Goal: Navigation & Orientation: Find specific page/section

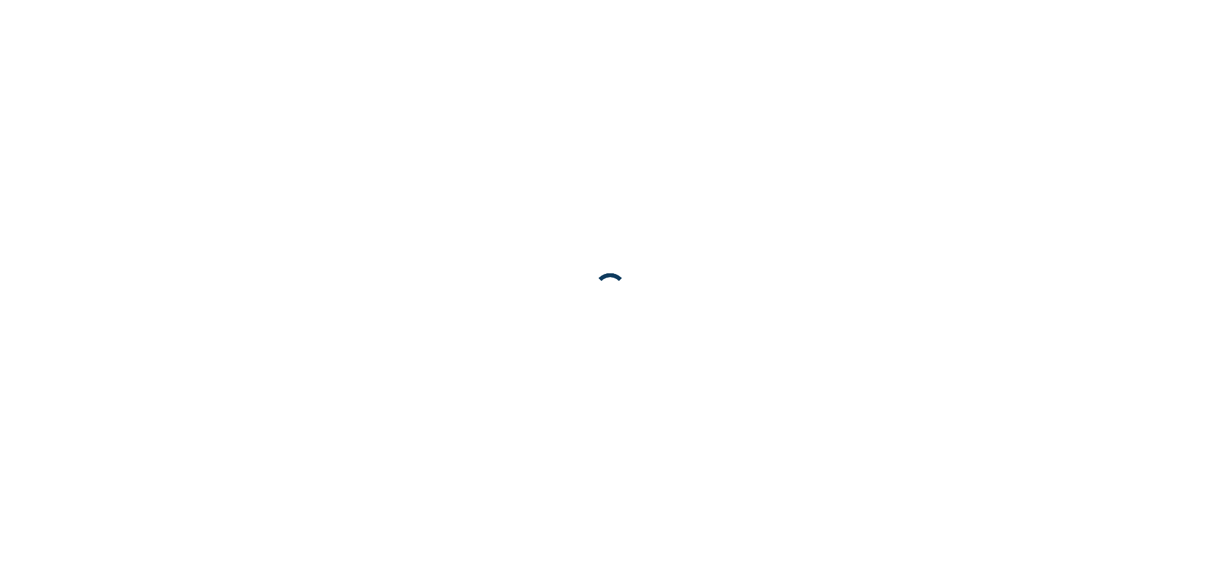
click at [950, 511] on body at bounding box center [610, 289] width 1221 height 579
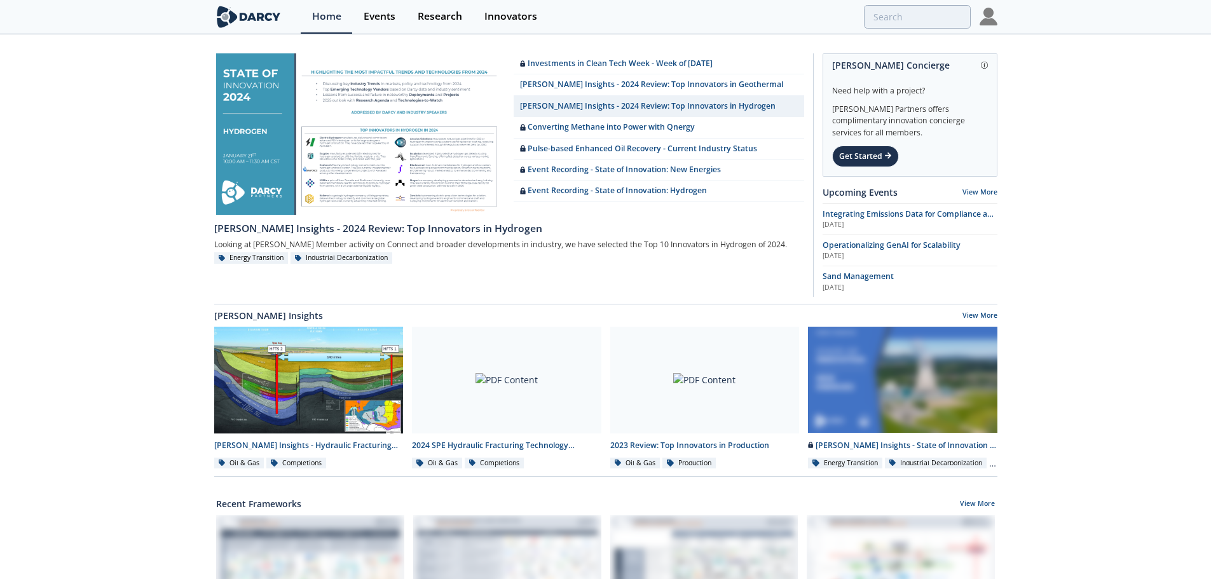
click at [989, 15] on img at bounding box center [989, 17] width 18 height 18
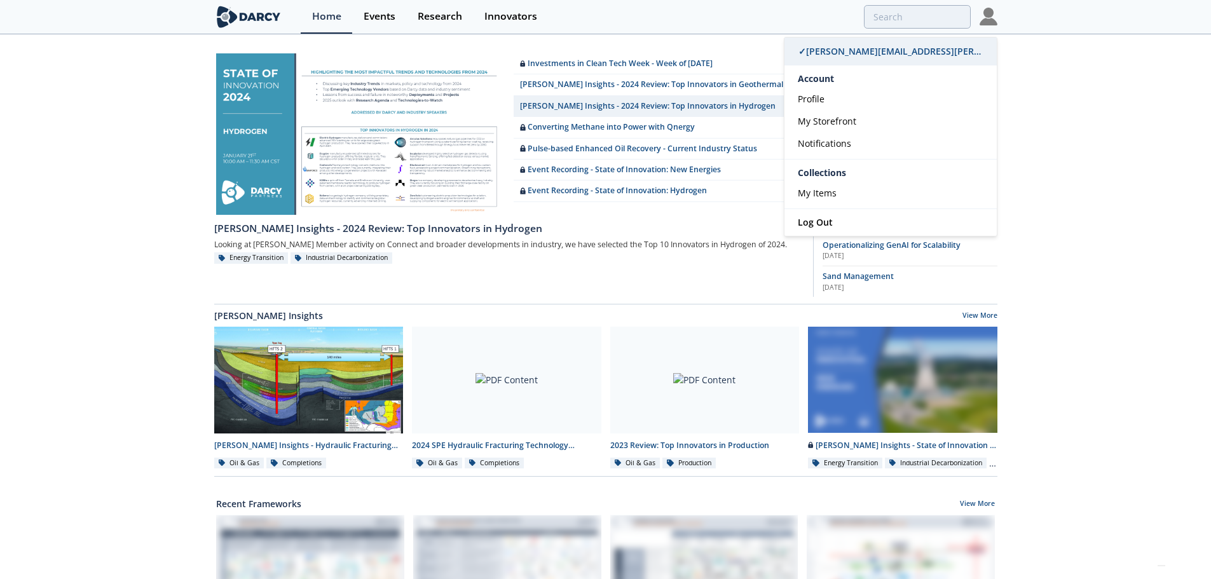
click at [978, 50] on link "✓ [PERSON_NAME][EMAIL_ADDRESS][PERSON_NAME][DOMAIN_NAME]" at bounding box center [891, 52] width 212 height 28
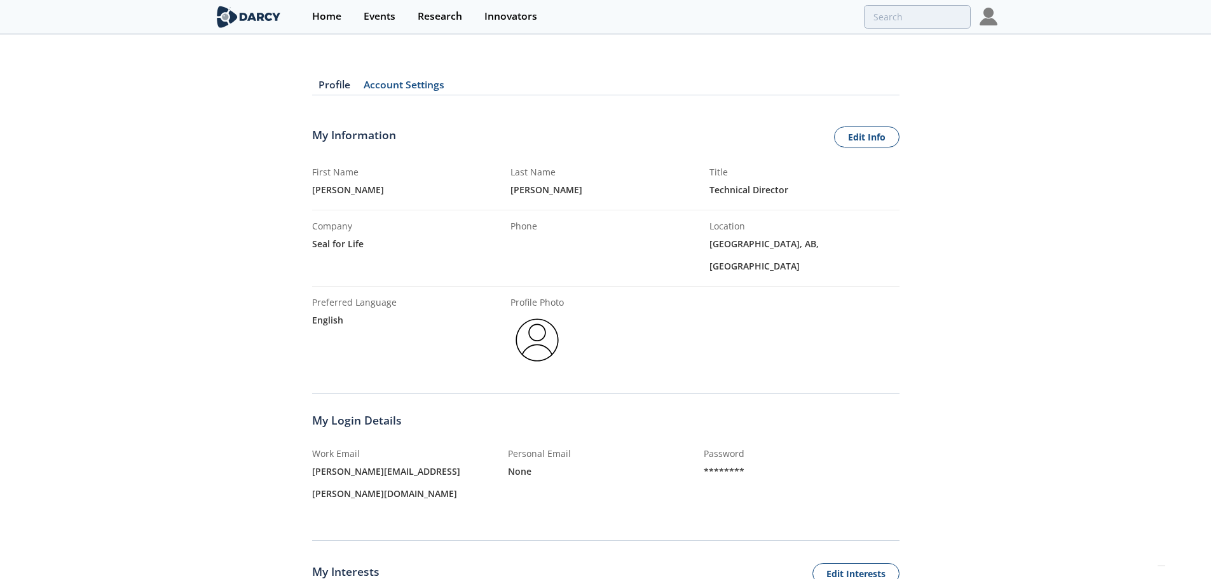
click at [989, 13] on img at bounding box center [989, 17] width 18 height 18
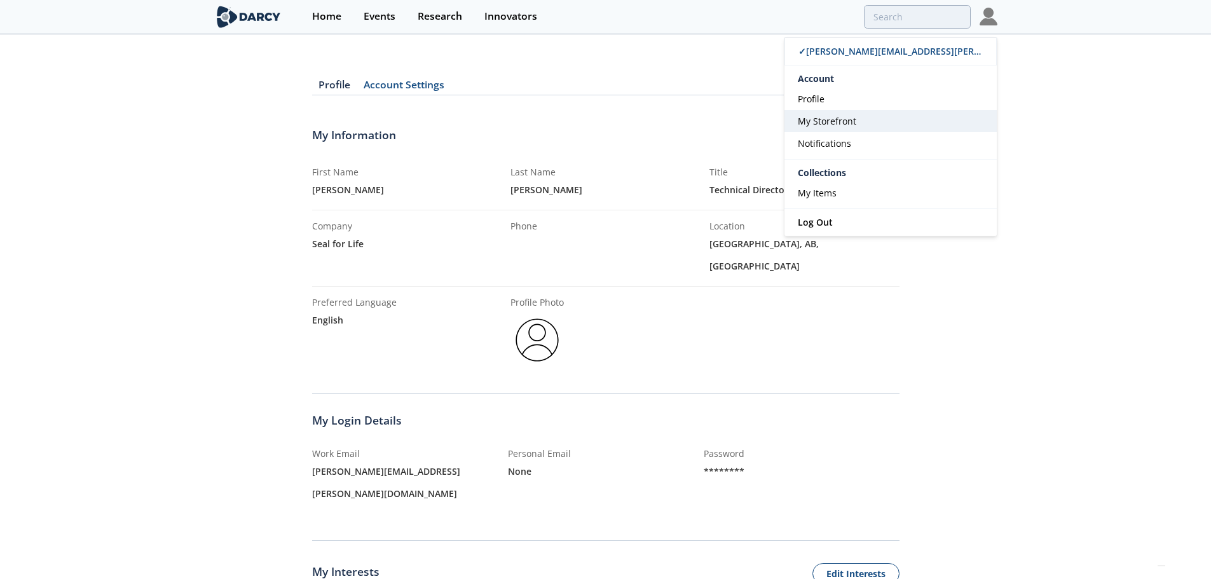
click at [889, 123] on link "My Storefront" at bounding box center [891, 121] width 212 height 22
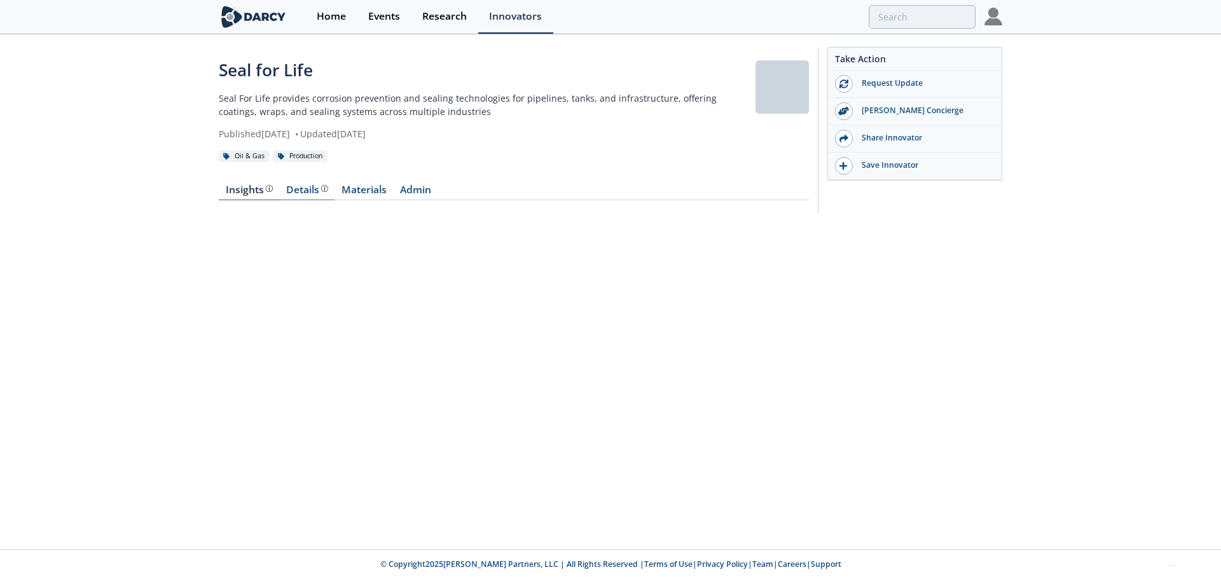
click at [303, 190] on div "Details" at bounding box center [307, 190] width 42 height 10
click at [354, 188] on link "Materials" at bounding box center [363, 192] width 58 height 15
click at [415, 188] on link "Admin" at bounding box center [415, 192] width 45 height 15
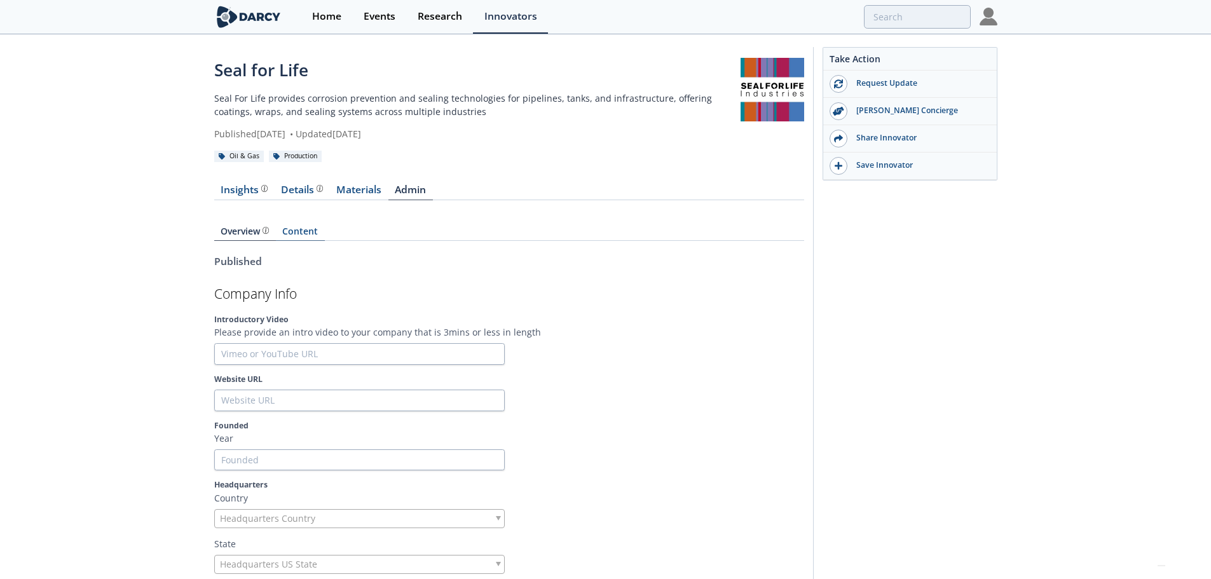
click at [297, 231] on link "Content" at bounding box center [300, 234] width 49 height 14
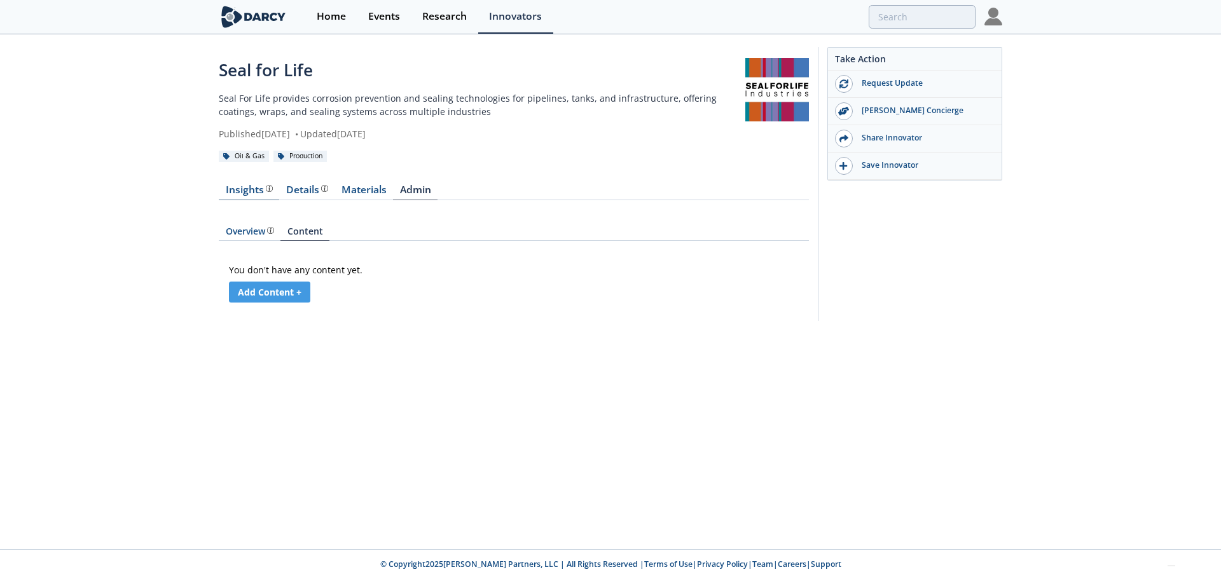
click at [249, 196] on link "Insights" at bounding box center [249, 192] width 60 height 15
click at [299, 193] on div "Details Product overview, business model, technology and applications as added …" at bounding box center [307, 190] width 42 height 10
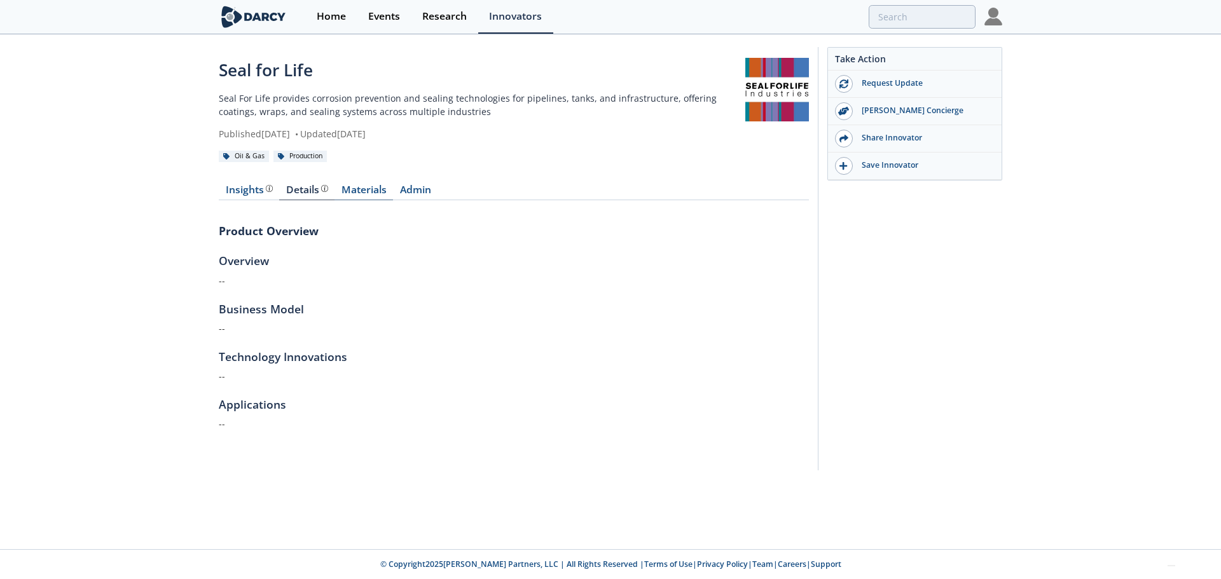
click at [369, 188] on link "Materials" at bounding box center [363, 192] width 58 height 15
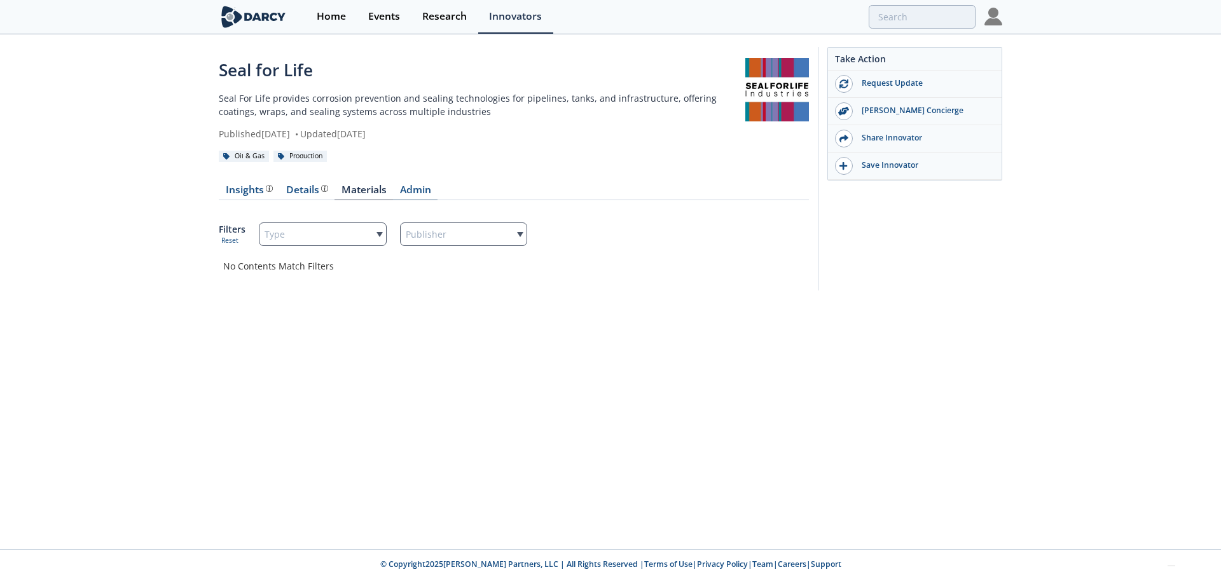
click at [419, 188] on link "Admin" at bounding box center [415, 192] width 45 height 15
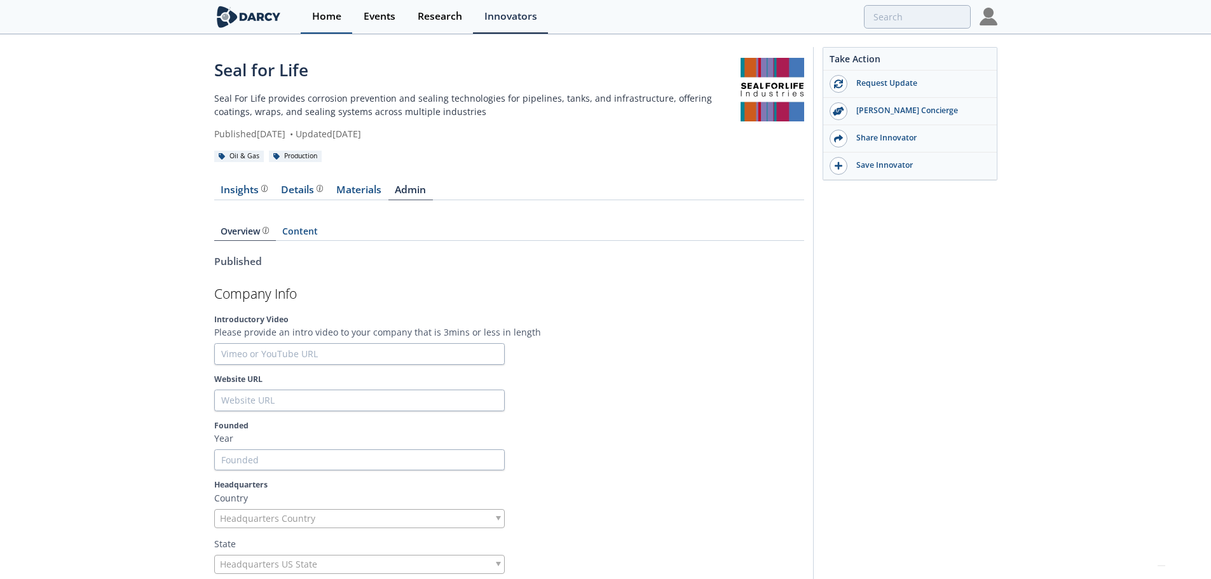
click at [339, 12] on div "Home" at bounding box center [326, 16] width 29 height 10
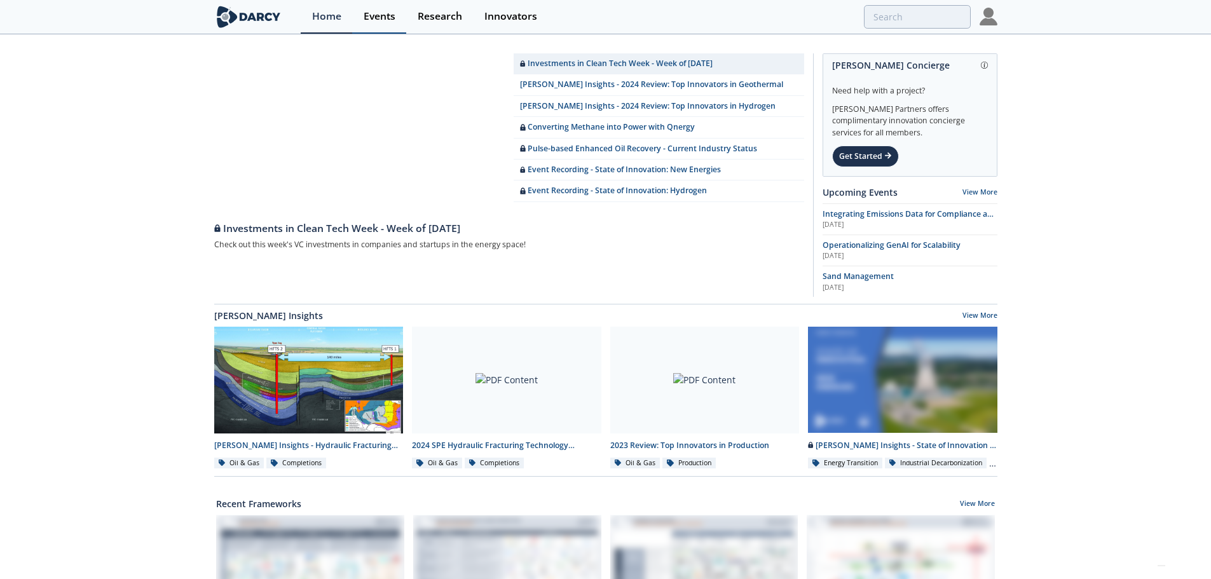
click at [379, 15] on div "Events" at bounding box center [380, 16] width 32 height 10
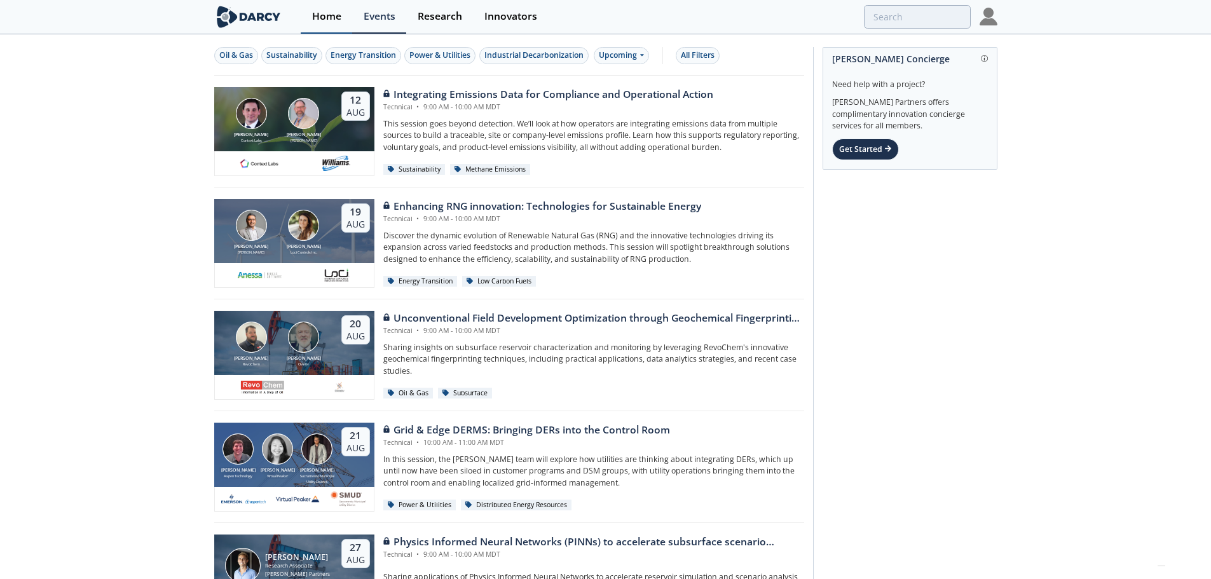
drag, startPoint x: 308, startPoint y: 16, endPoint x: 309, endPoint y: 23, distance: 7.1
click at [308, 16] on link "Home" at bounding box center [326, 17] width 51 height 34
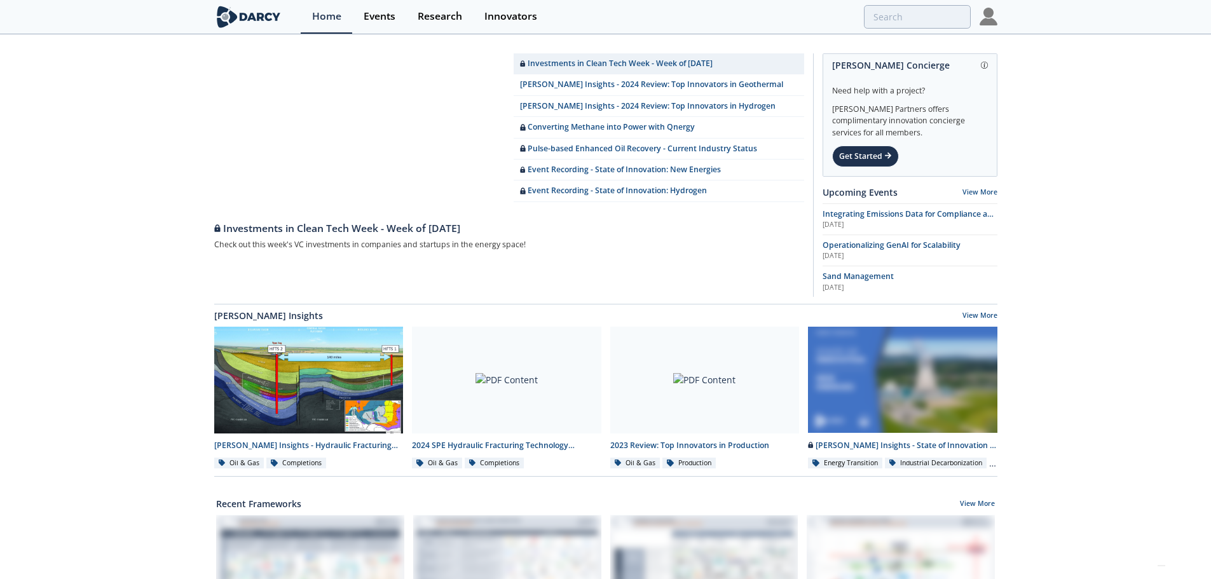
drag, startPoint x: 997, startPoint y: 20, endPoint x: 1031, endPoint y: 32, distance: 36.2
click at [997, 20] on img at bounding box center [989, 17] width 18 height 18
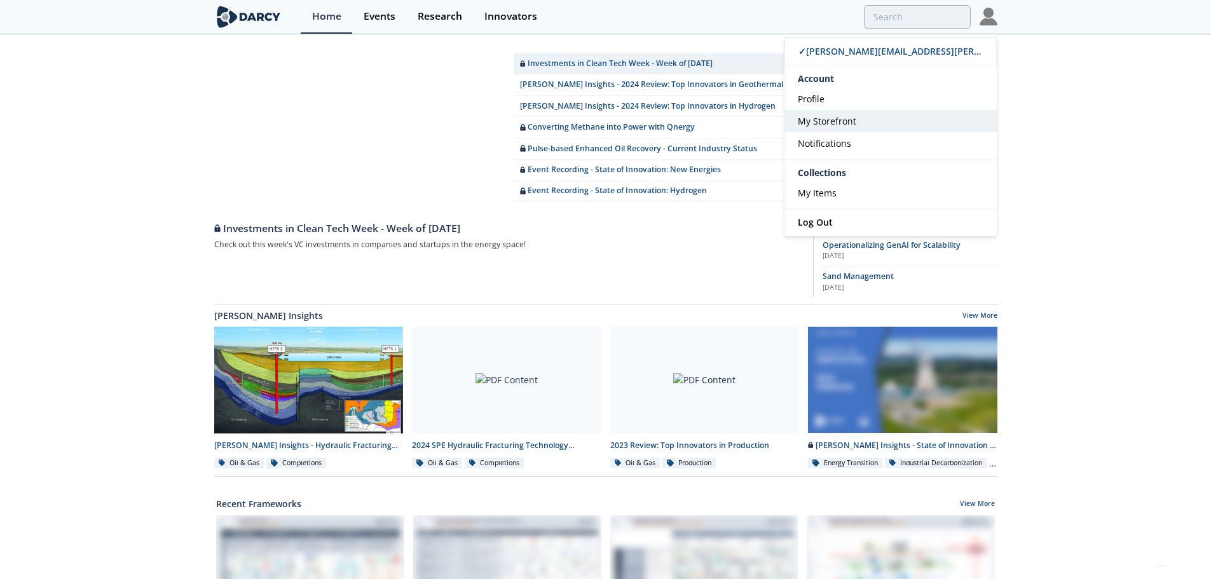
click at [887, 121] on link "My Storefront" at bounding box center [891, 121] width 212 height 22
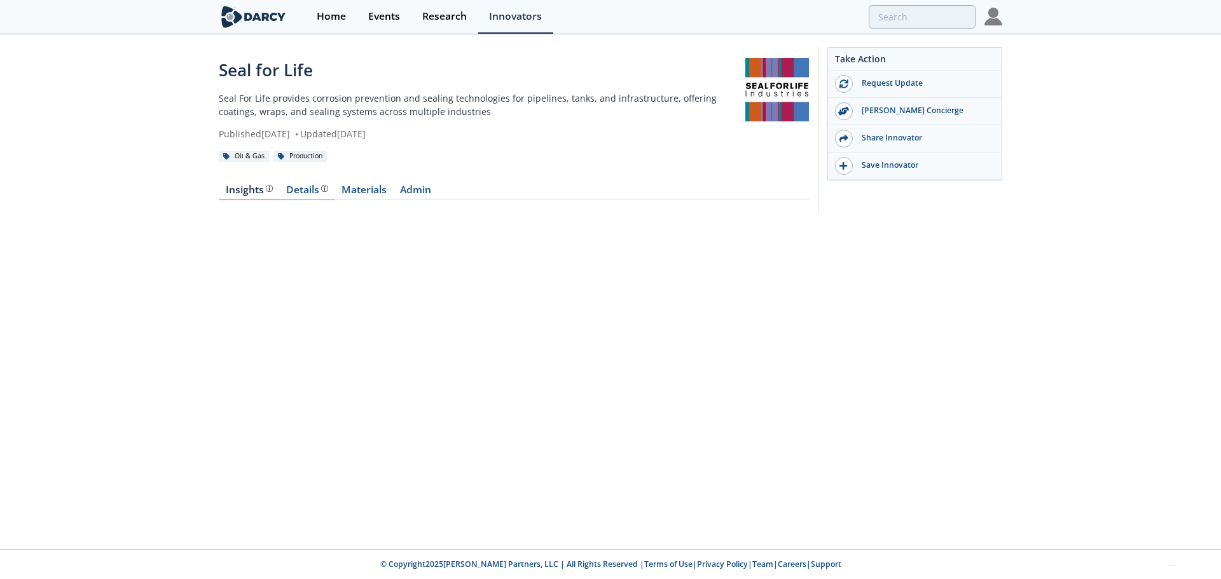
click at [303, 190] on div "Details" at bounding box center [307, 190] width 42 height 10
click at [361, 188] on link "Materials" at bounding box center [363, 192] width 58 height 15
drag, startPoint x: 385, startPoint y: 73, endPoint x: 337, endPoint y: 15, distance: 75.0
click at [337, 15] on div "Home" at bounding box center [331, 16] width 29 height 10
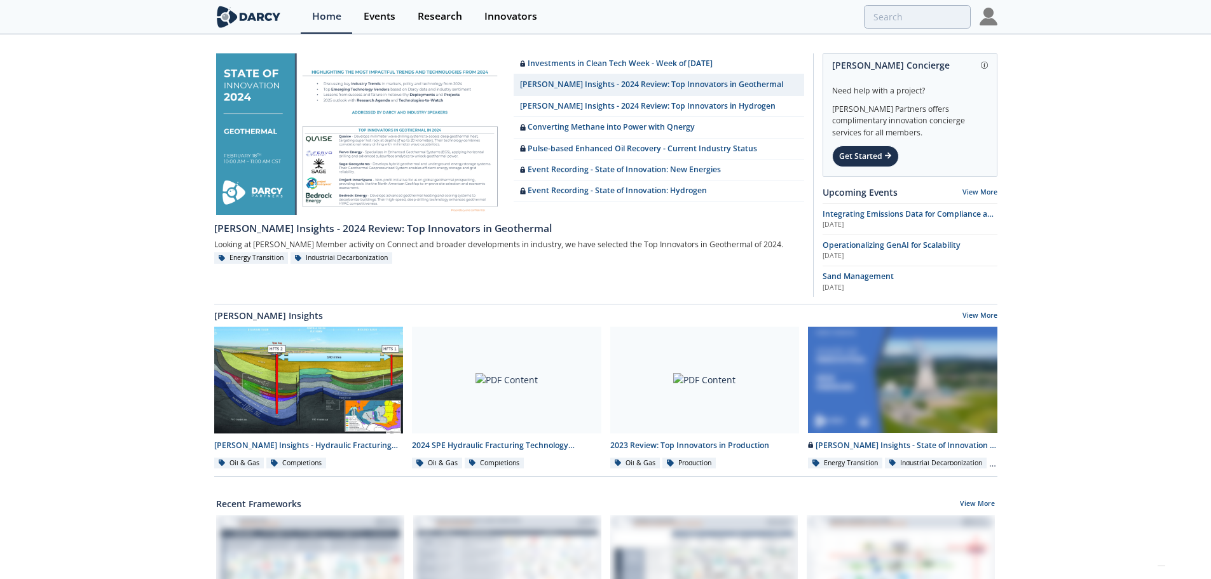
click at [993, 19] on img at bounding box center [989, 17] width 18 height 18
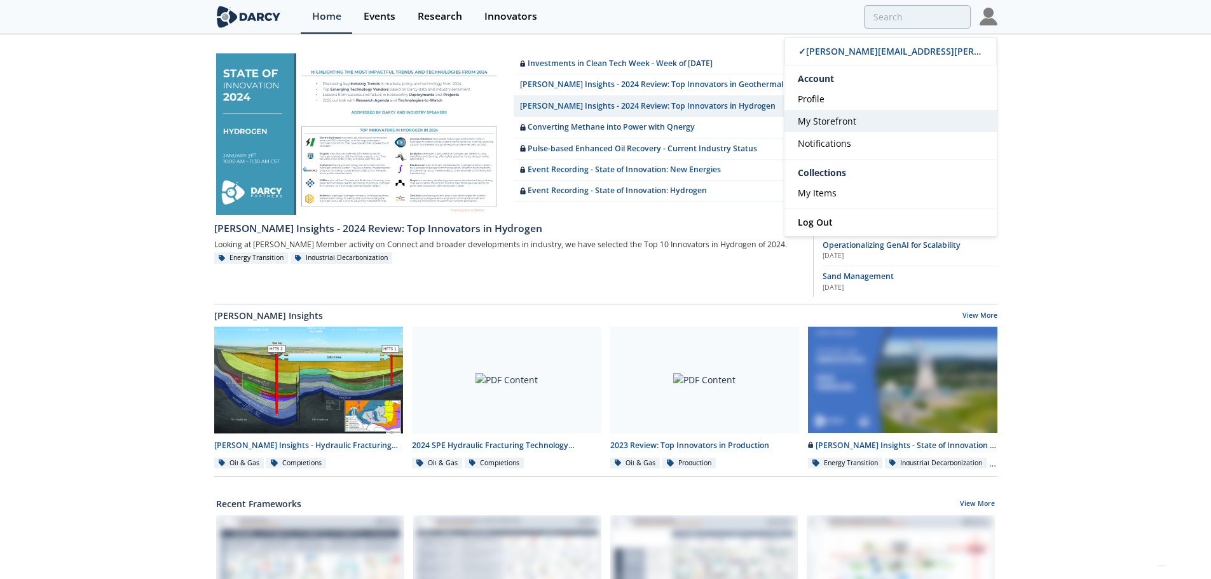
click at [917, 116] on link "My Storefront" at bounding box center [891, 121] width 212 height 22
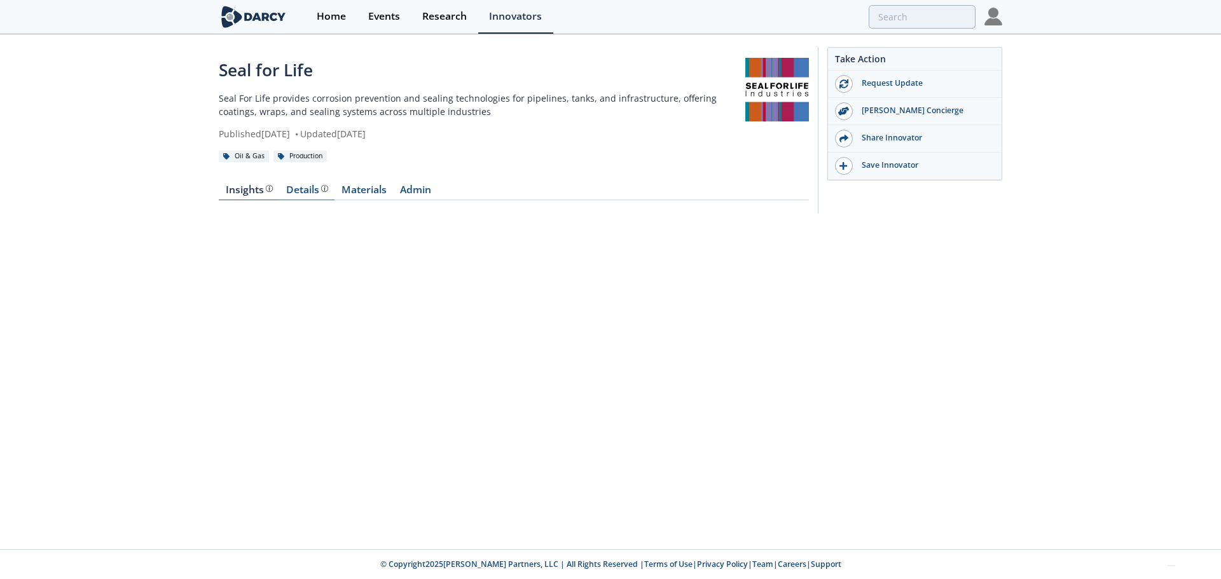
click at [302, 189] on div "Details" at bounding box center [307, 190] width 42 height 10
click at [371, 195] on link "Materials" at bounding box center [363, 192] width 58 height 15
click at [414, 193] on link "Admin" at bounding box center [415, 192] width 45 height 15
